Goal: Transaction & Acquisition: Purchase product/service

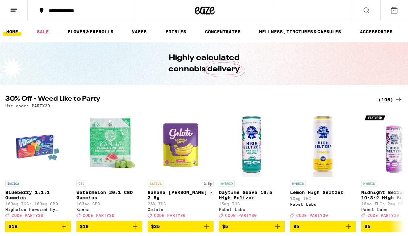
click at [368, 13] on icon at bounding box center [366, 10] width 8 height 8
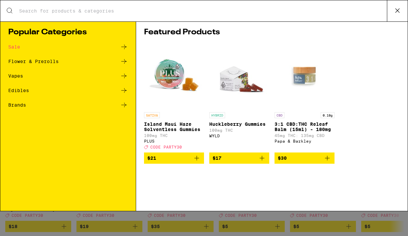
click at [183, 11] on input "Search for Products" at bounding box center [203, 11] width 368 height 6
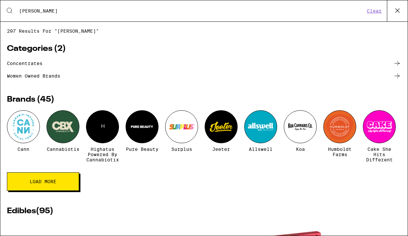
type input "[PERSON_NAME]"
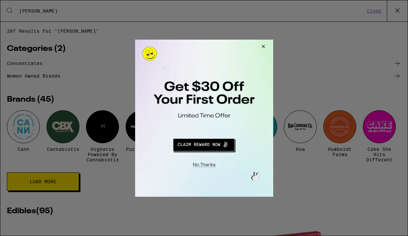
click at [264, 45] on button "Close Modal" at bounding box center [262, 47] width 18 height 16
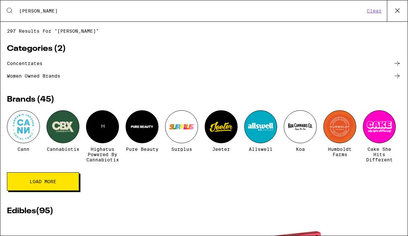
click at [27, 135] on div at bounding box center [23, 126] width 33 height 33
